Goal: Information Seeking & Learning: Learn about a topic

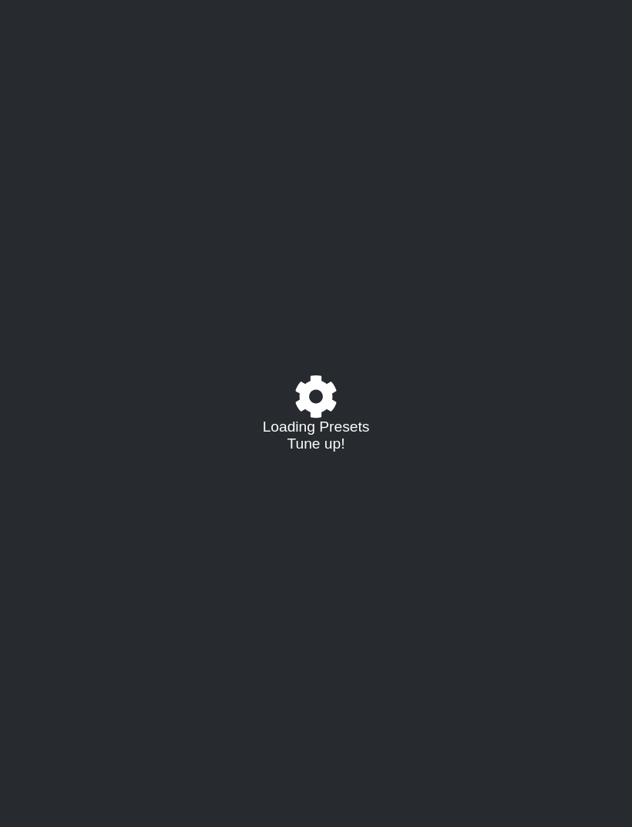
select select "/023602493829"
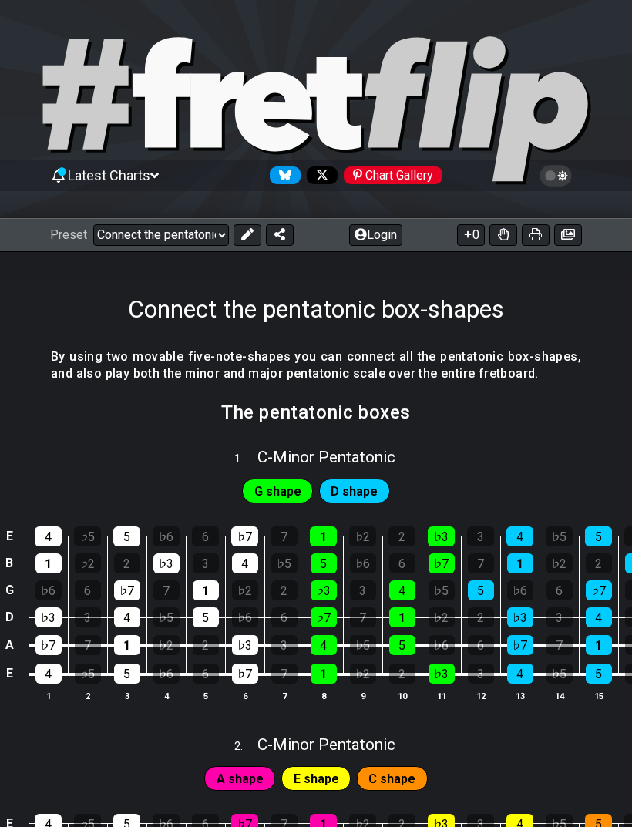
click at [138, 233] on select "Welcome to #fretflip! Connect the pentatonic box-shapes Custom Preset Minor Pen…" at bounding box center [161, 235] width 136 height 22
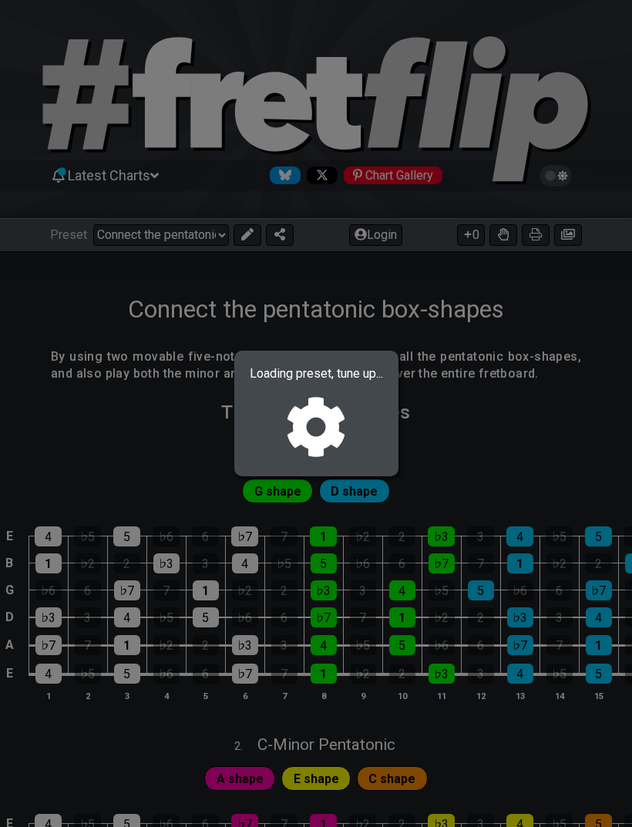
select select "/minor-pentatonic"
select select "C"
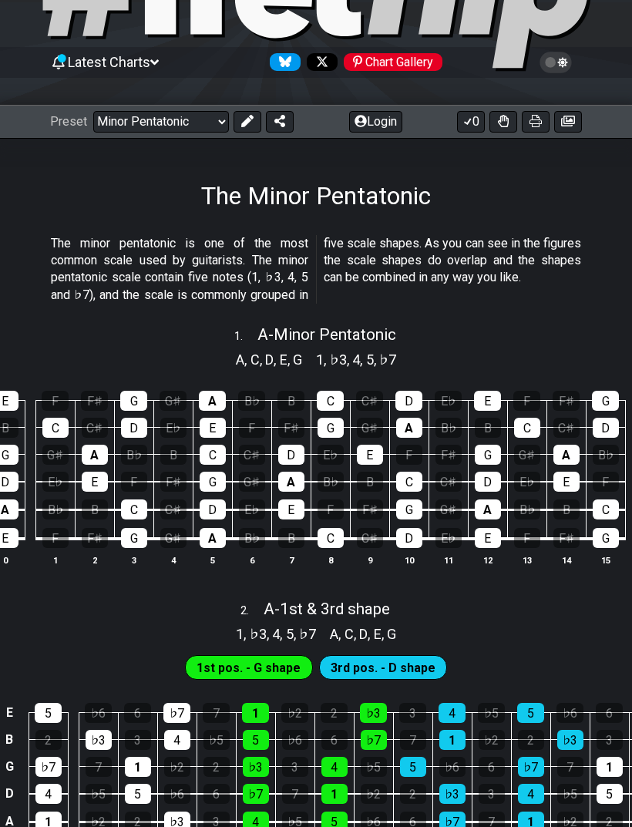
scroll to position [0, 42]
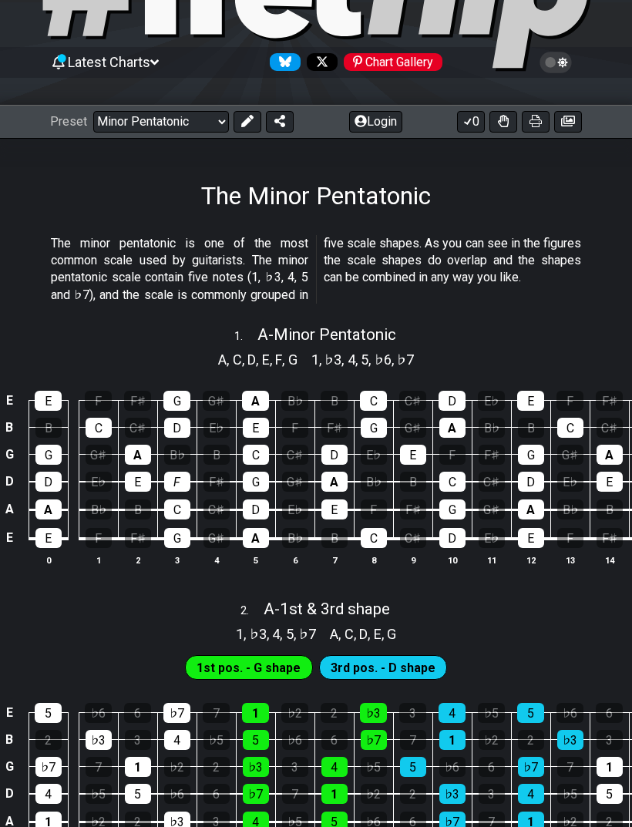
scroll to position [109, 0]
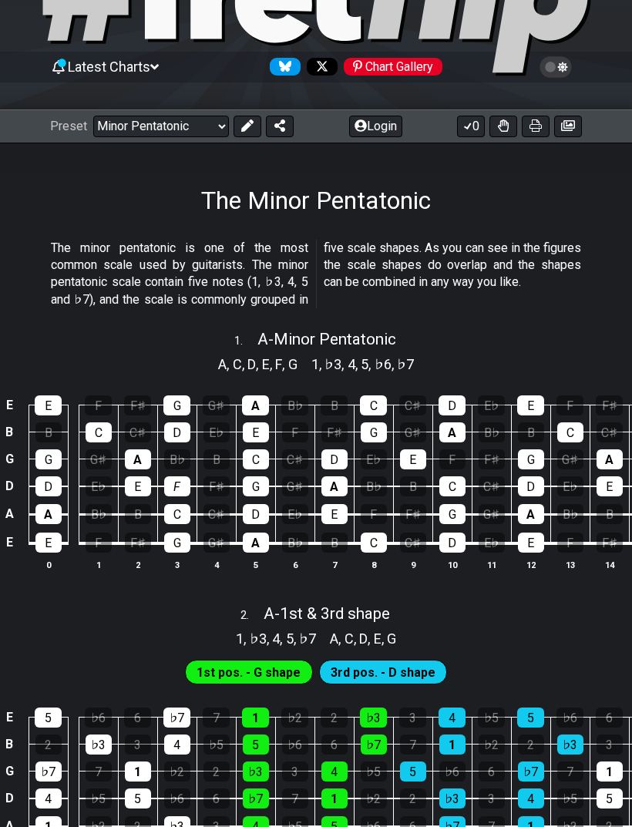
click at [125, 136] on select "Welcome to #fretflip! Connect the pentatonic box-shapes Custom Preset Minor Pen…" at bounding box center [161, 127] width 136 height 22
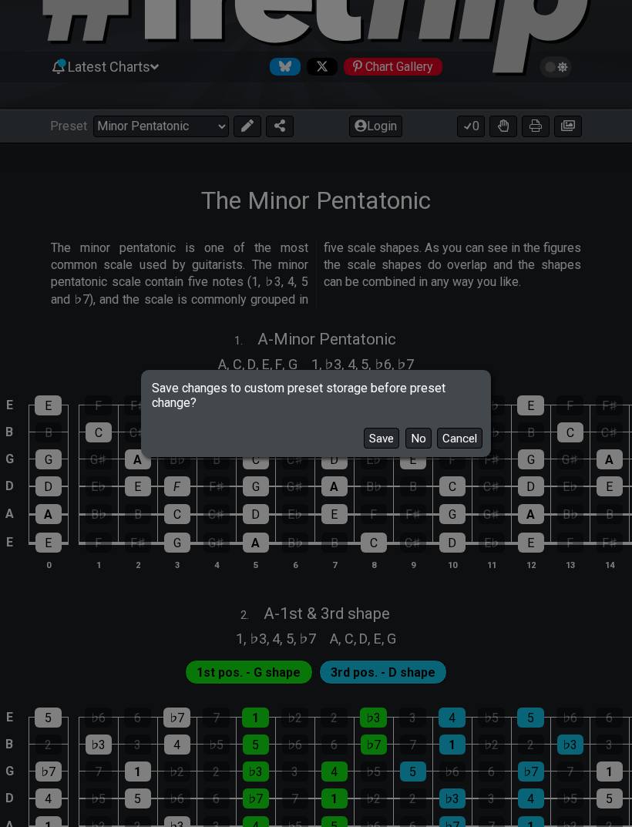
click at [422, 449] on button "No" at bounding box center [418, 438] width 26 height 21
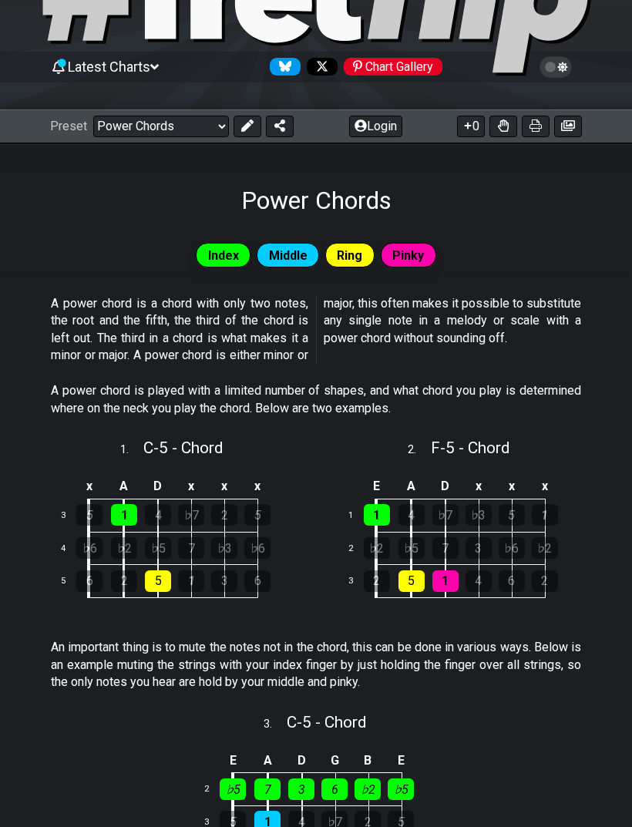
click at [119, 127] on select "Welcome to #fretflip! Connect the pentatonic box-shapes Custom Preset Minor Pen…" at bounding box center [161, 127] width 136 height 22
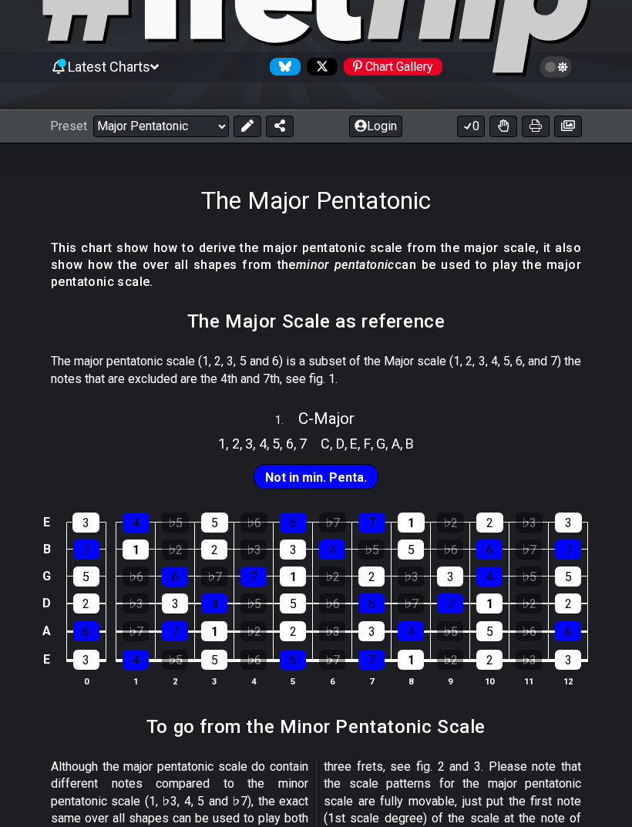
click at [124, 123] on select "Welcome to #fretflip! Connect the pentatonic box-shapes Custom Preset Minor Pen…" at bounding box center [161, 127] width 136 height 22
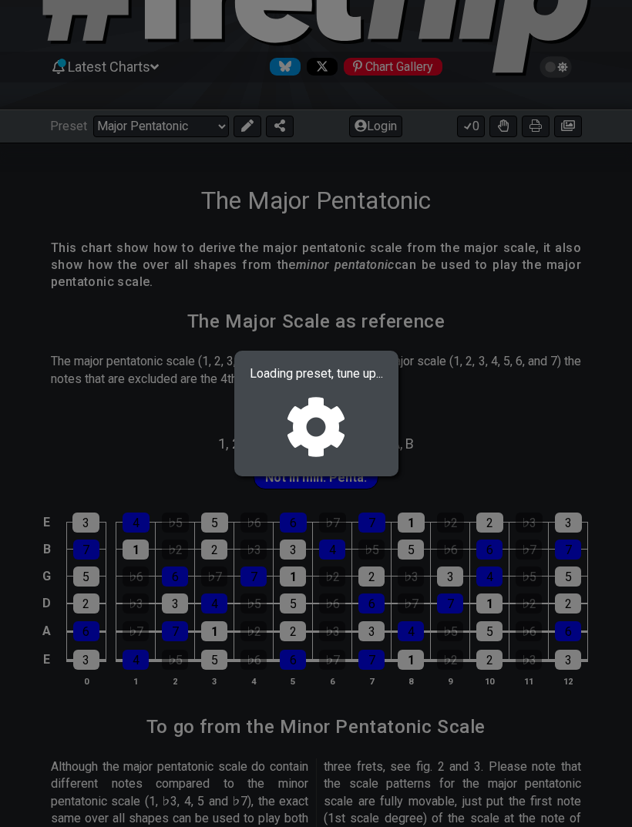
select select "/minor-pentatonic"
select select "C"
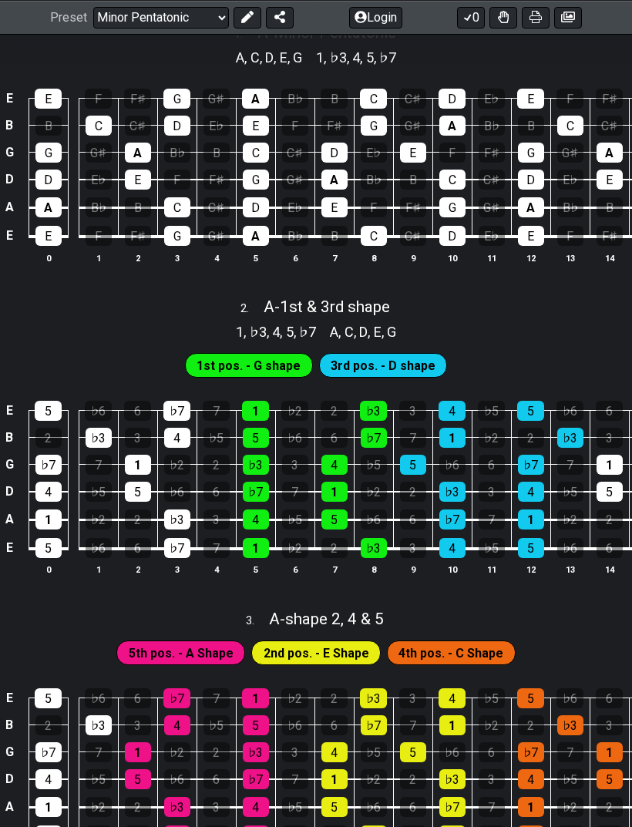
scroll to position [415, 0]
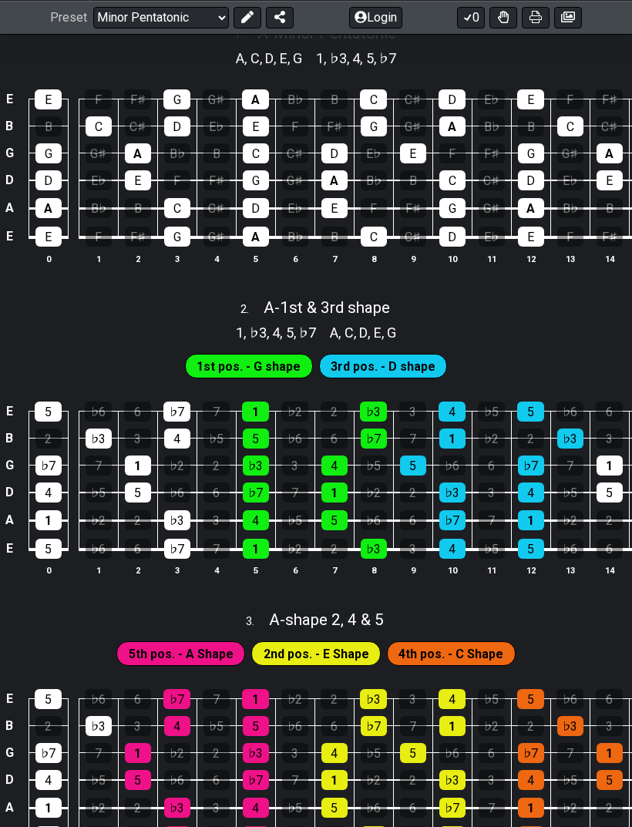
click at [539, 20] on icon at bounding box center [536, 17] width 12 height 12
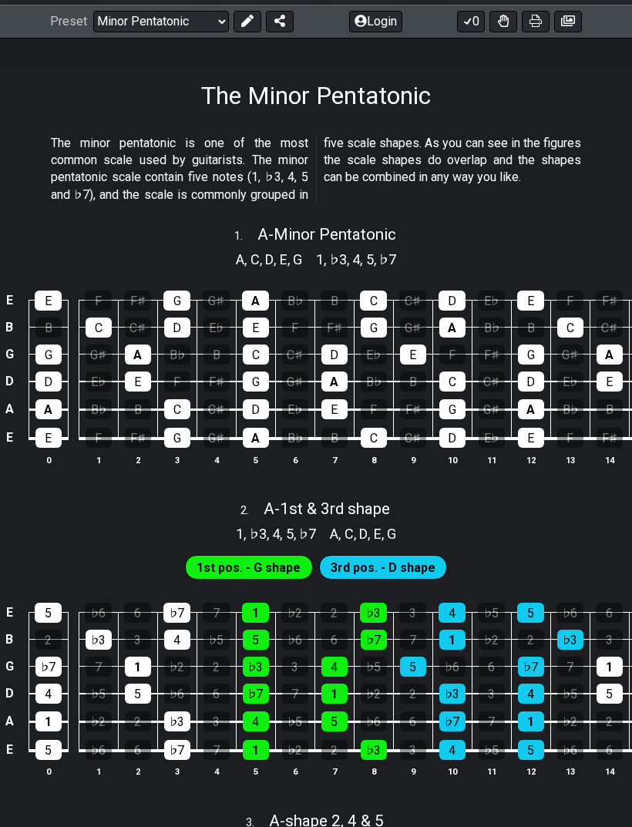
scroll to position [213, 0]
click at [207, 26] on select "Welcome to #fretflip! Connect the pentatonic box-shapes Custom Preset Minor Pen…" at bounding box center [161, 22] width 136 height 22
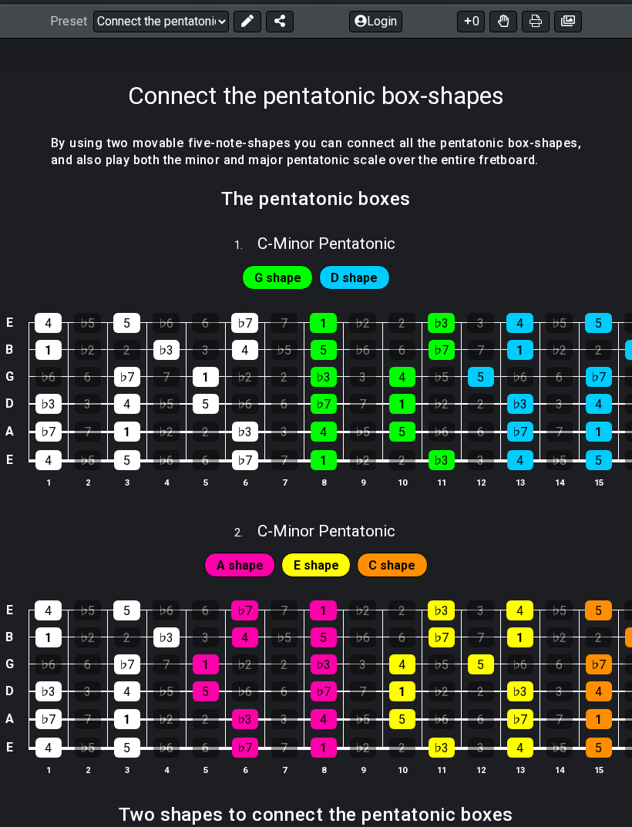
click at [272, 274] on span "G shape" at bounding box center [277, 278] width 47 height 22
click at [345, 265] on div "D shape" at bounding box center [354, 277] width 71 height 25
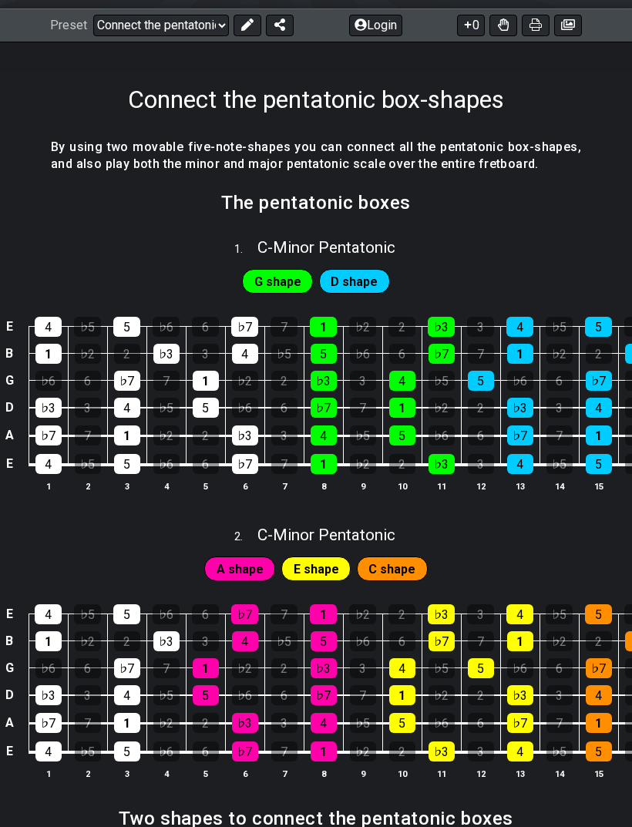
click at [218, 18] on select "Welcome to #fretflip! Connect the pentatonic box-shapes Custom Preset Minor Pen…" at bounding box center [161, 26] width 136 height 22
select select "/user-defined"
select select "A"
select select "C"
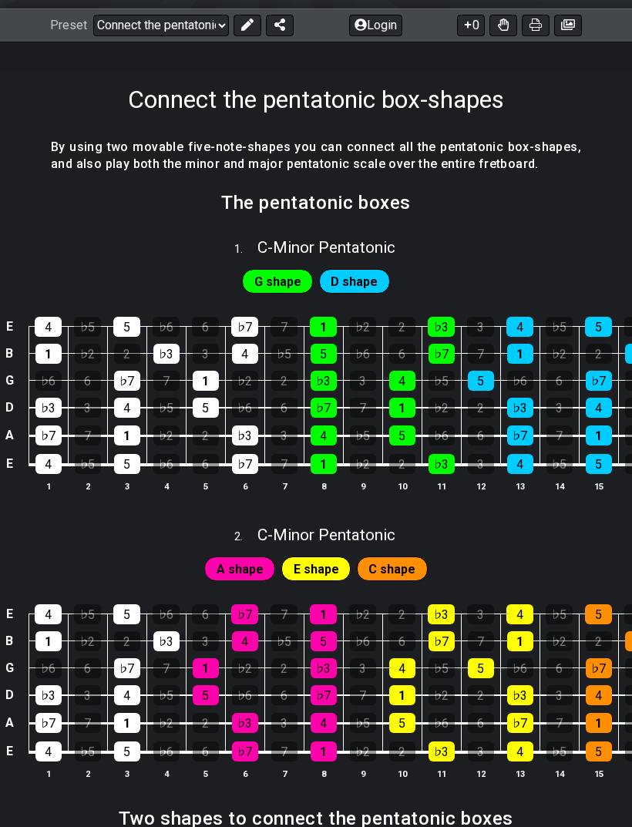
select select "A"
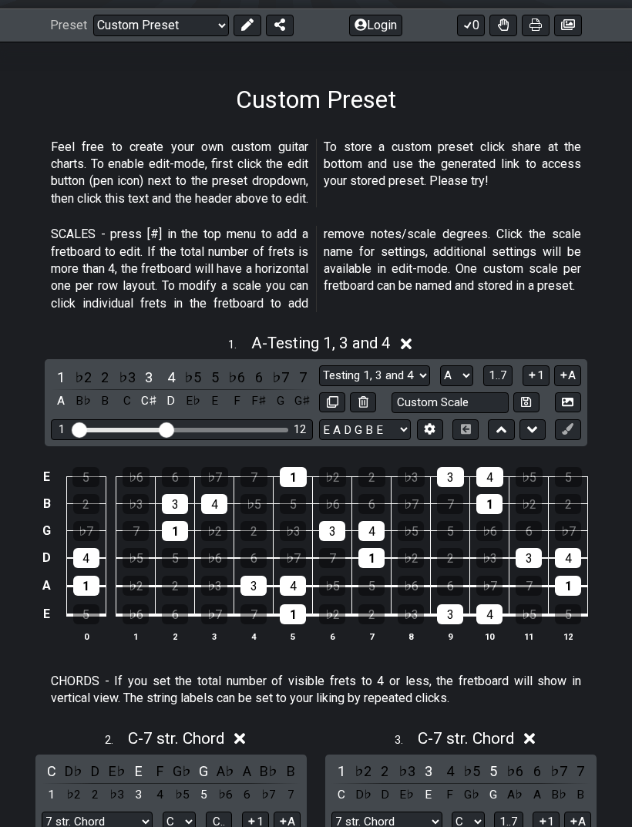
click at [219, 24] on select "Welcome to #fretflip! Connect the pentatonic box-shapes Custom Preset Minor Pen…" at bounding box center [161, 26] width 136 height 22
select select "/major-pentatonic"
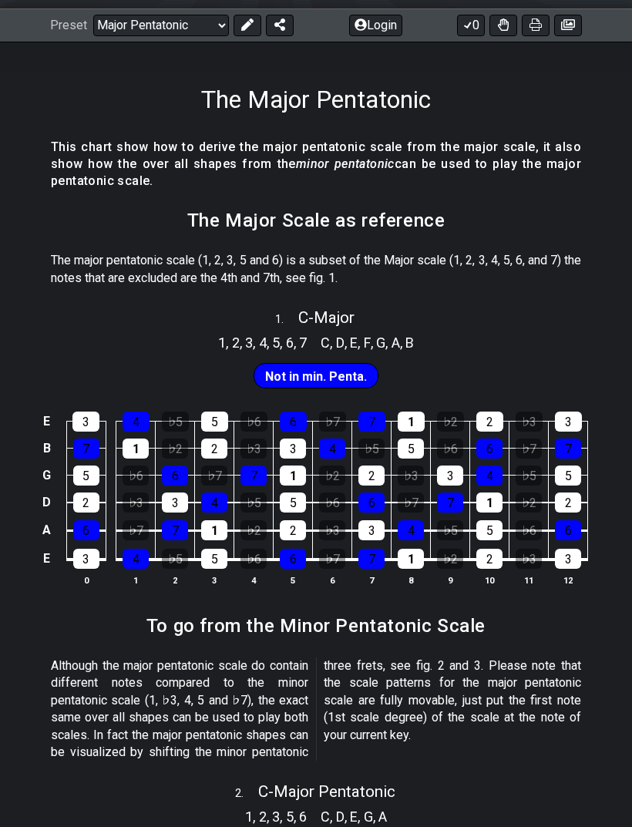
click at [335, 376] on span "Not in min. Penta." at bounding box center [316, 376] width 102 height 22
click at [340, 422] on div "♭7" at bounding box center [332, 422] width 27 height 20
click at [360, 360] on div "Not in min. Penta." at bounding box center [316, 375] width 132 height 31
click at [350, 324] on span "C - Major" at bounding box center [326, 317] width 56 height 18
click at [351, 328] on section "C , D , E , F , G , A , B♭ , B" at bounding box center [379, 340] width 131 height 25
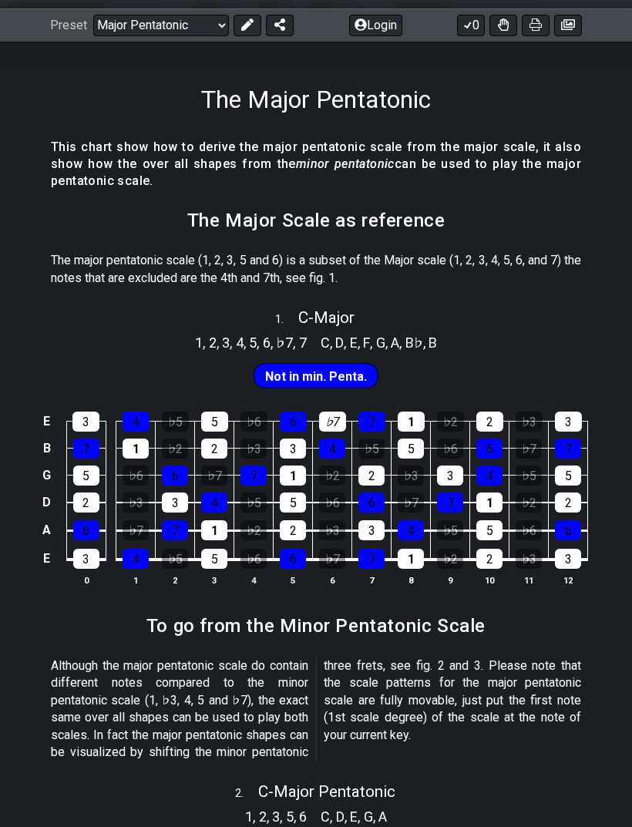
select select "C"
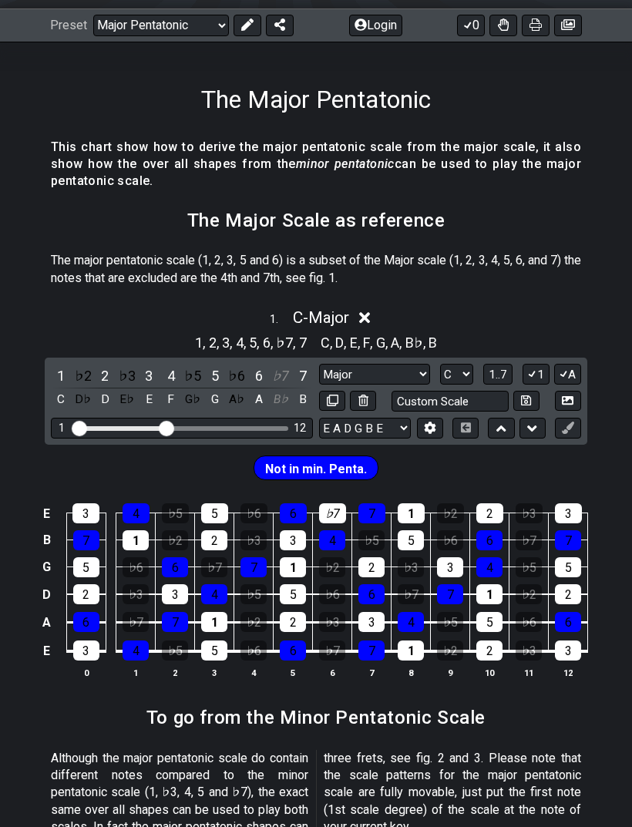
click at [159, 437] on div "1 ♭2 2 ♭3 3 4 ♭5 5 ♭6 6 ♭7 7 C D♭ D E♭ E F G♭ G A♭ A B♭ B Major Major Minor Pen…" at bounding box center [316, 401] width 543 height 87
click at [160, 427] on input "Visible fret range" at bounding box center [181, 427] width 219 height 0
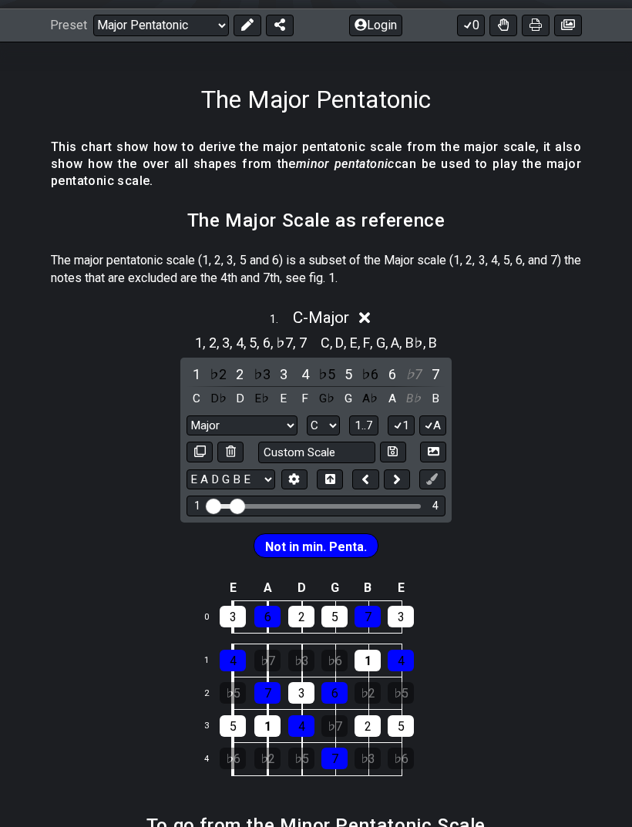
click at [201, 22] on select "Welcome to #fretflip! Connect the pentatonic box-shapes Custom Preset Minor Pen…" at bounding box center [161, 26] width 136 height 22
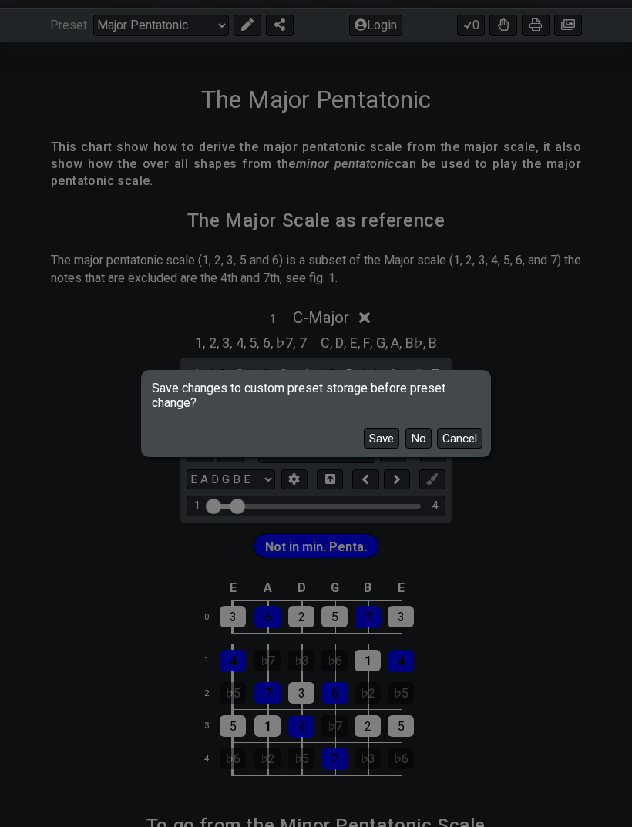
click at [385, 449] on button "Save" at bounding box center [381, 438] width 35 height 21
select select "/guitar-scales"
select select "Minor Pentatonic"
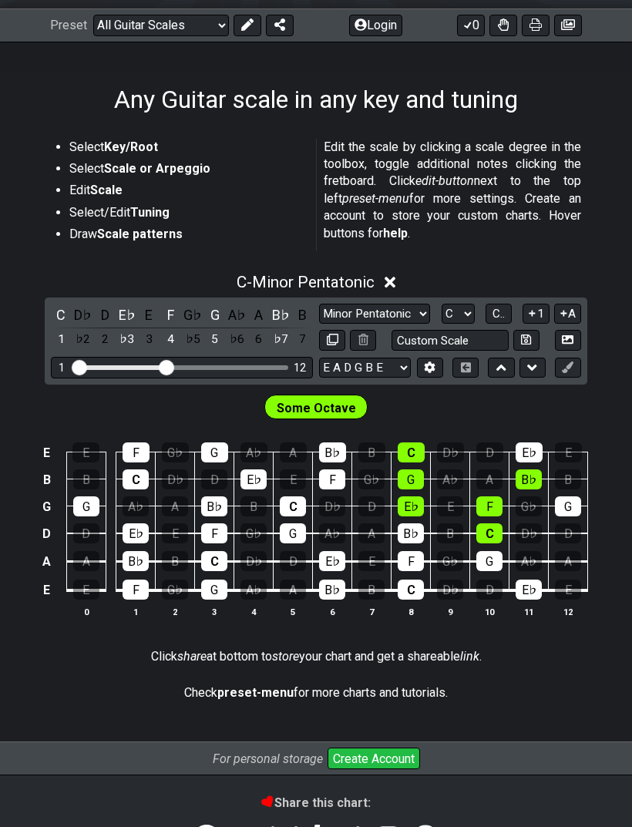
click at [127, 30] on select "Welcome to #fretflip! Connect the pentatonic box-shapes The Major Pentatonic Mi…" at bounding box center [161, 26] width 136 height 22
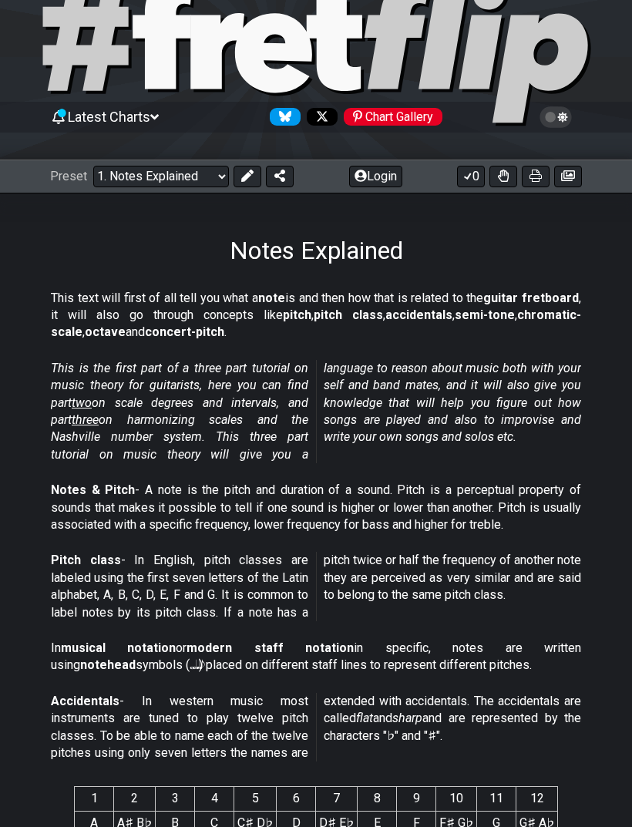
click at [150, 173] on select "Welcome to #fretflip! Connect the pentatonic box-shapes The Major Pentatonic Mi…" at bounding box center [161, 177] width 136 height 22
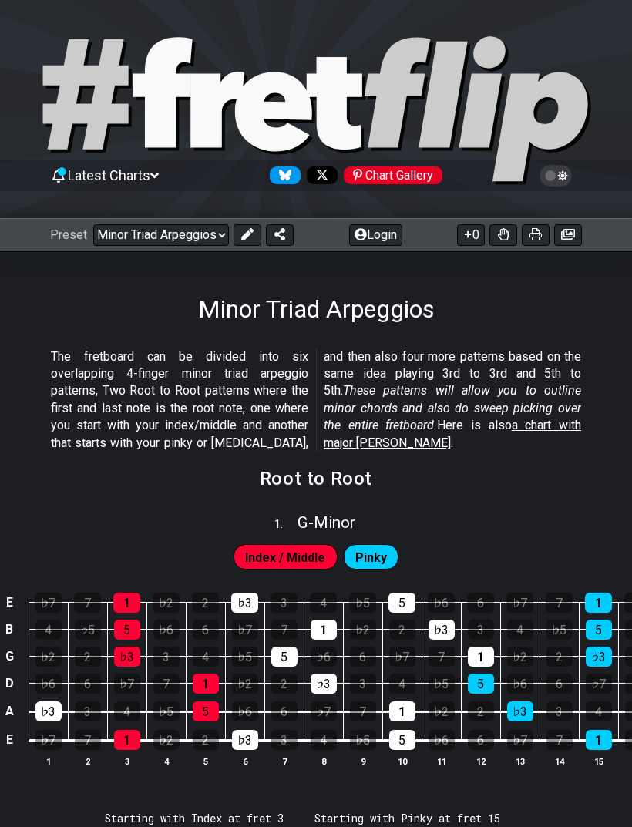
click at [136, 238] on select "Welcome to #fretflip! Connect the pentatonic box-shapes The Major Pentatonic Mi…" at bounding box center [161, 235] width 136 height 22
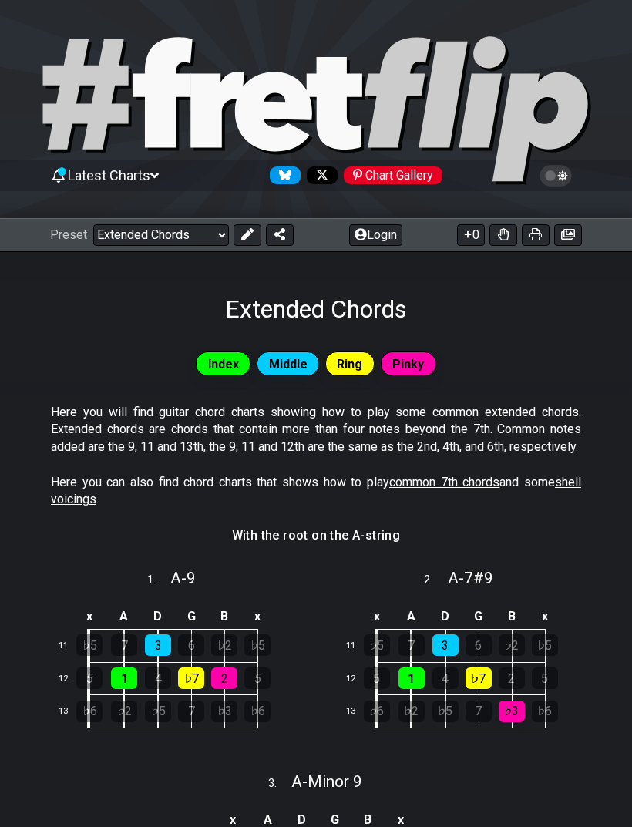
click at [135, 238] on select "Welcome to #fretflip! Connect the pentatonic box-shapes The Major Pentatonic Mi…" at bounding box center [161, 235] width 136 height 22
select select "/minor-pentatonic"
select select "C"
